Goal: Task Accomplishment & Management: Use online tool/utility

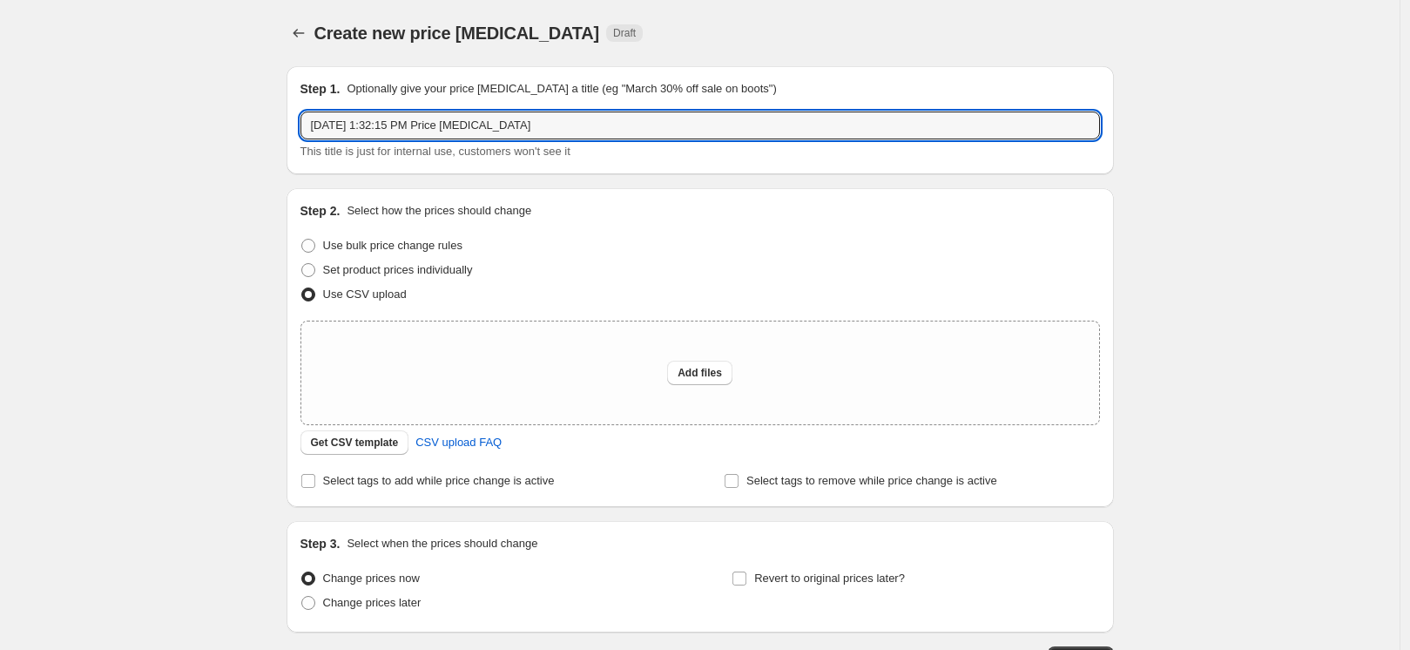
click at [584, 118] on input "[DATE] 1:32:15 PM Price [MEDICAL_DATA]" at bounding box center [699, 125] width 799 height 28
type input "Fix [PERSON_NAME] and Lahcine"
click at [704, 375] on span "Add files" at bounding box center [699, 373] width 44 height 14
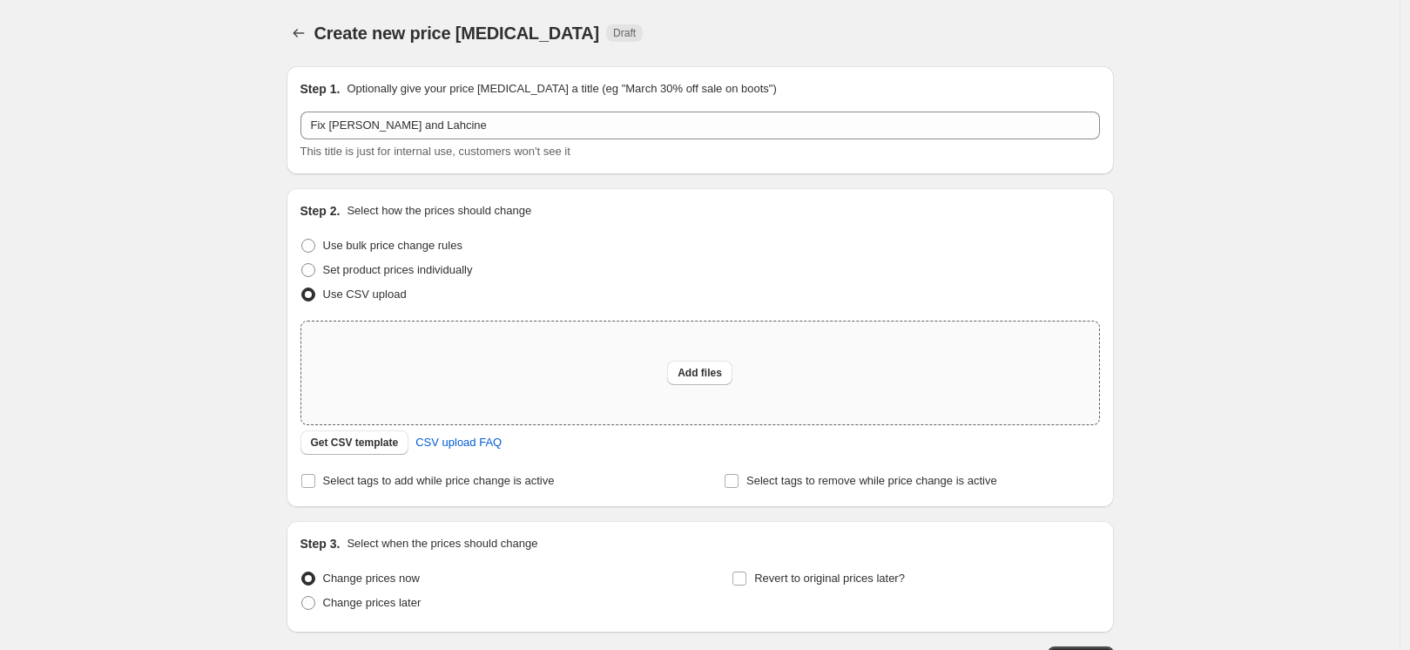
type input "C:\fakepath\fix [PERSON_NAME] & lachine.csv"
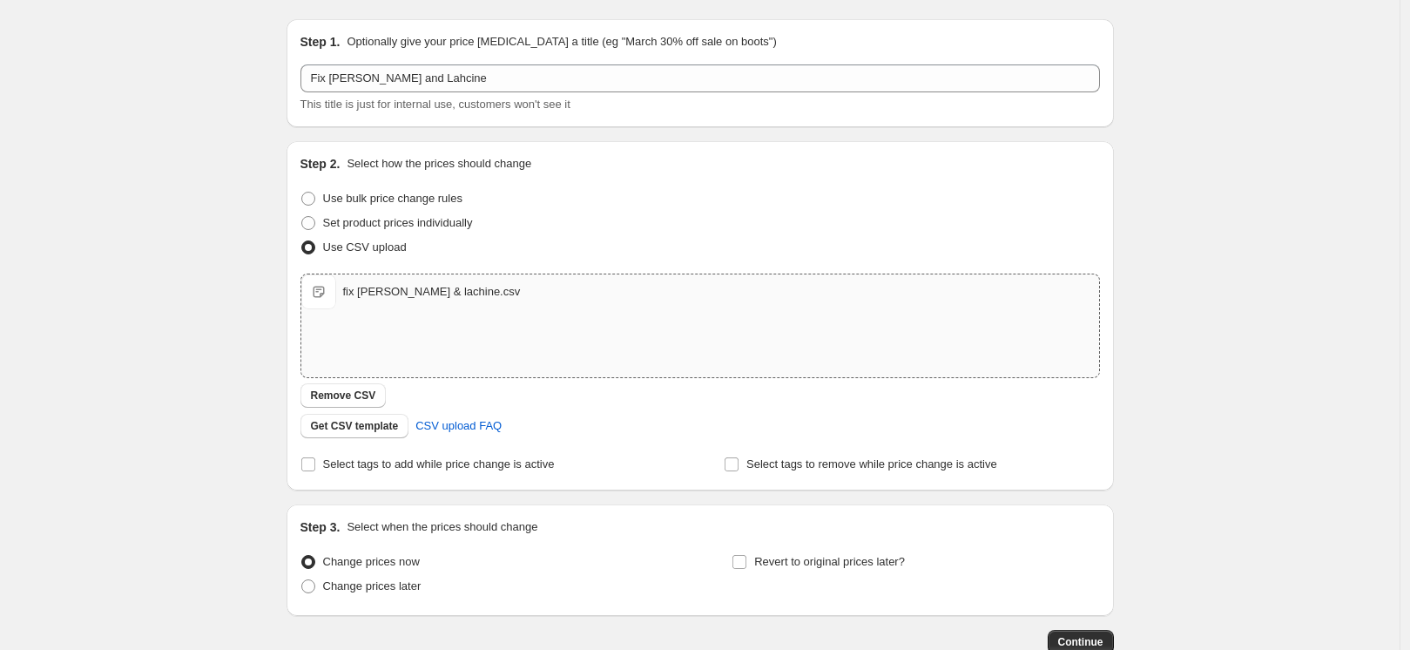
scroll to position [158, 0]
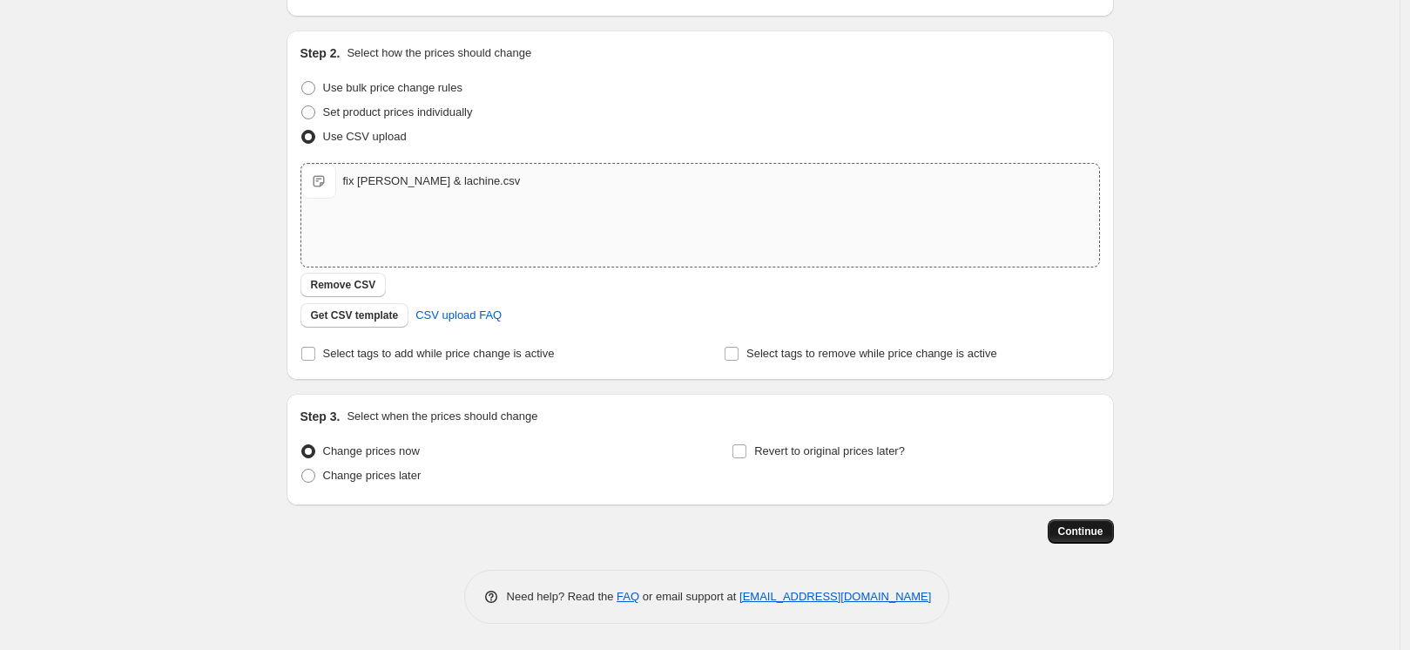
click at [1103, 536] on span "Continue" at bounding box center [1080, 531] width 45 height 14
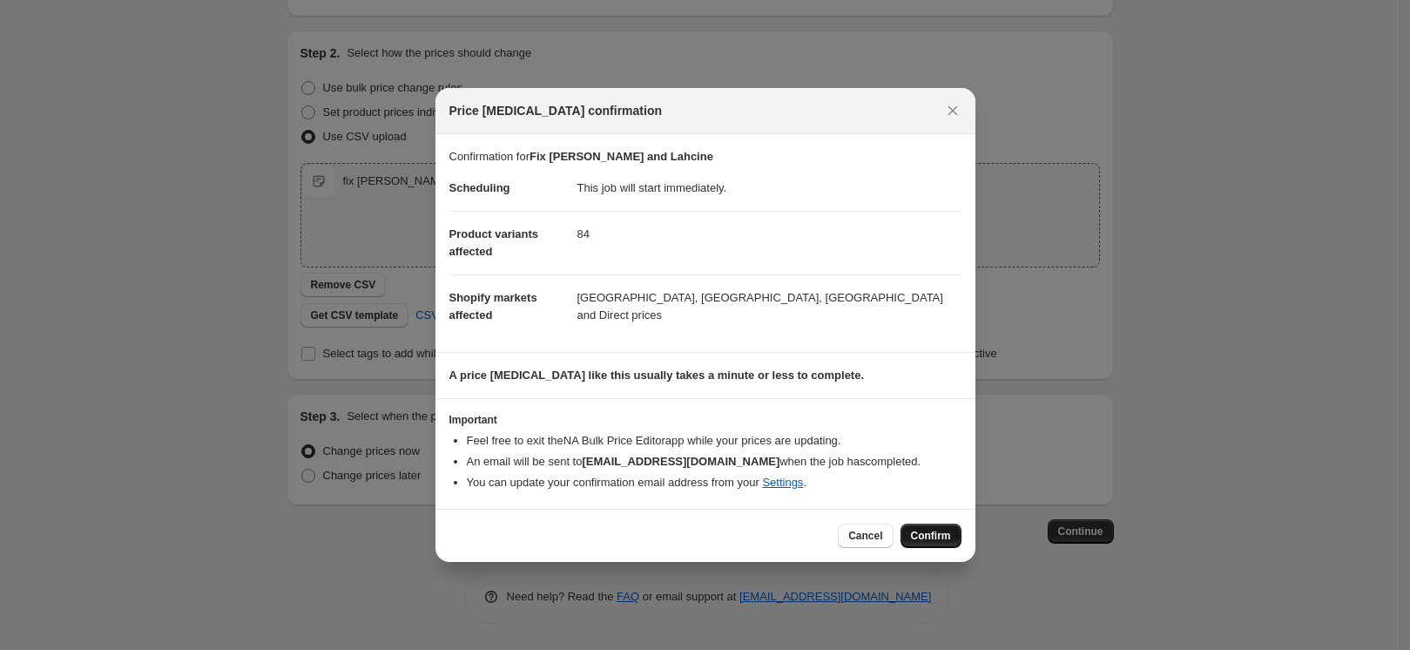
click at [946, 538] on span "Confirm" at bounding box center [931, 536] width 40 height 14
